Goal: Transaction & Acquisition: Purchase product/service

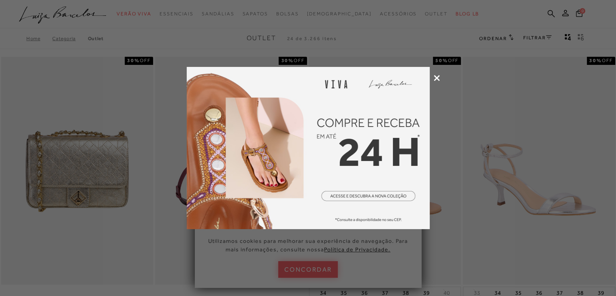
click at [517, 211] on div at bounding box center [308, 148] width 616 height 296
click at [439, 80] on icon at bounding box center [437, 78] width 6 height 6
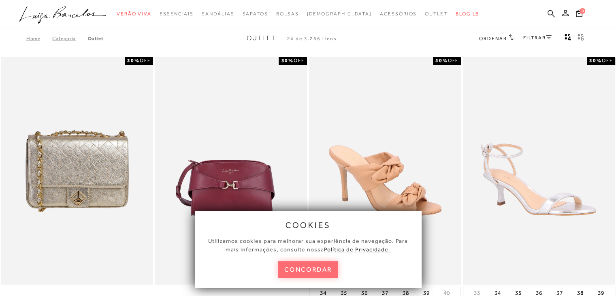
click at [316, 267] on button "concordar" at bounding box center [308, 269] width 60 height 17
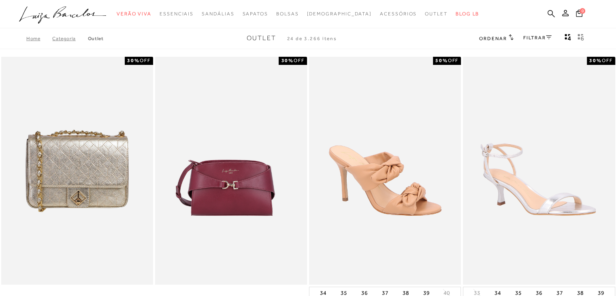
click at [540, 41] on div "FILTRAR" at bounding box center [538, 38] width 28 height 11
click at [496, 40] on span "Ordenar" at bounding box center [493, 39] width 28 height 6
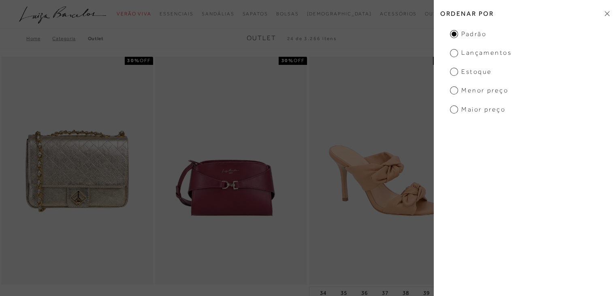
click at [487, 90] on span "Menor preço" at bounding box center [479, 90] width 58 height 9
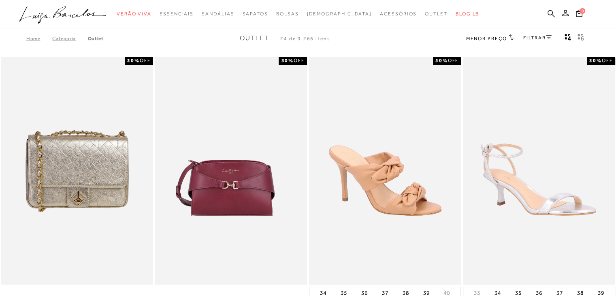
click at [542, 43] on div "FILTRAR" at bounding box center [538, 38] width 28 height 11
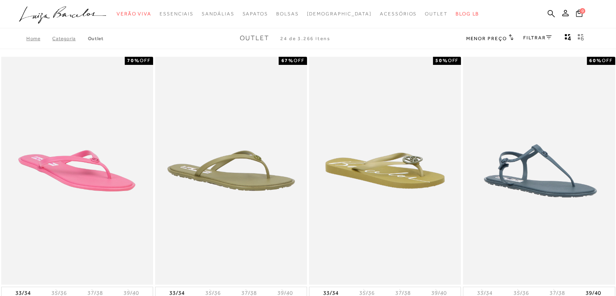
click at [543, 38] on link "FILTRAR" at bounding box center [538, 38] width 28 height 6
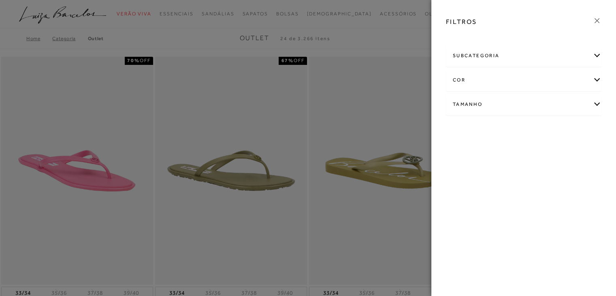
click at [338, 120] on div at bounding box center [308, 148] width 616 height 296
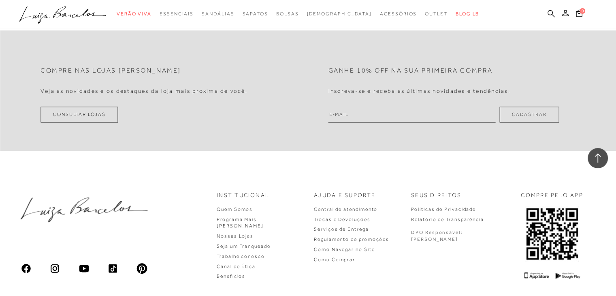
scroll to position [3404, 0]
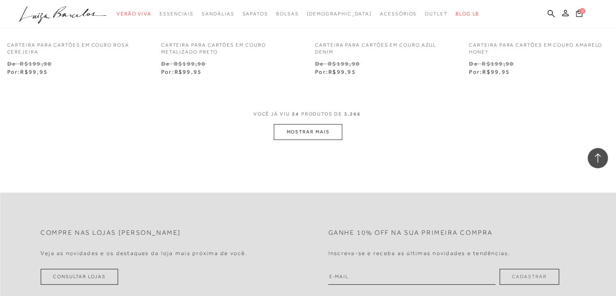
click at [315, 131] on button "MOSTRAR MAIS" at bounding box center [308, 132] width 68 height 16
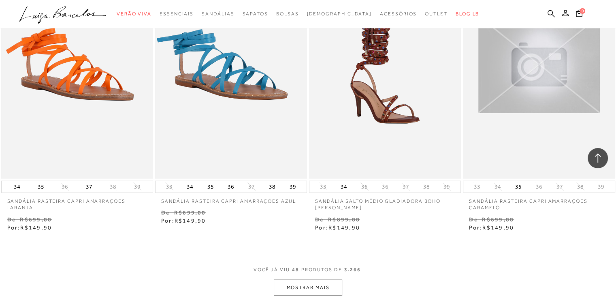
scroll to position [5105, 0]
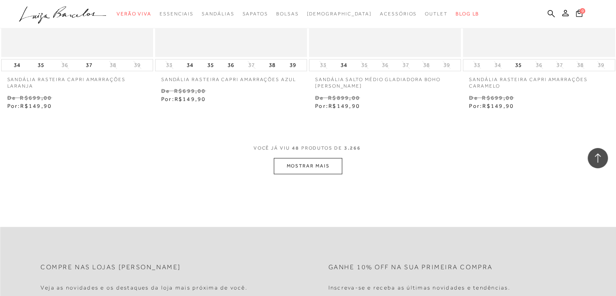
click at [298, 164] on button "MOSTRAR MAIS" at bounding box center [308, 166] width 68 height 16
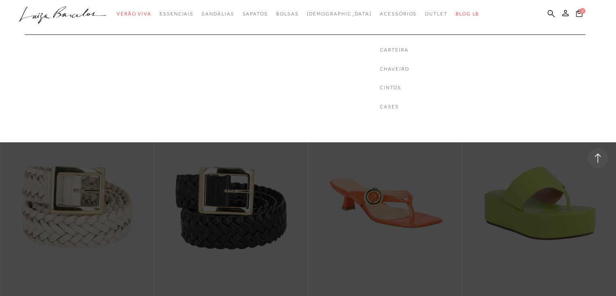
scroll to position [5875, 0]
